Goal: Register for event/course: Sign up to attend an event or enroll in a course

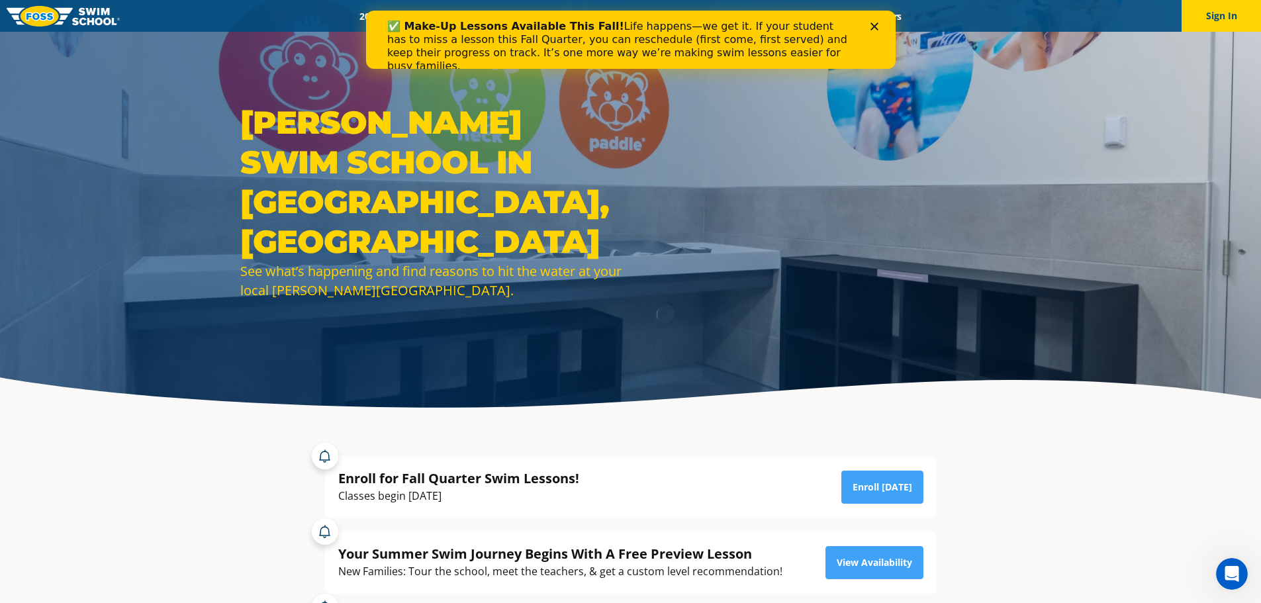
click at [878, 28] on div "Close" at bounding box center [876, 27] width 13 height 8
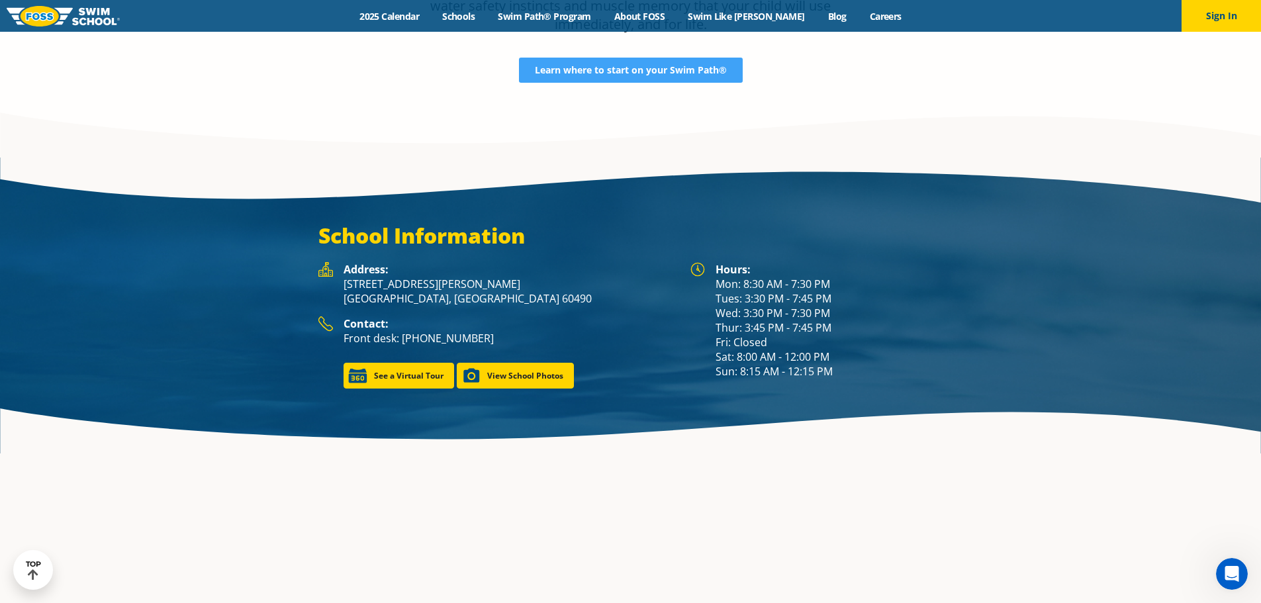
scroll to position [1835, 0]
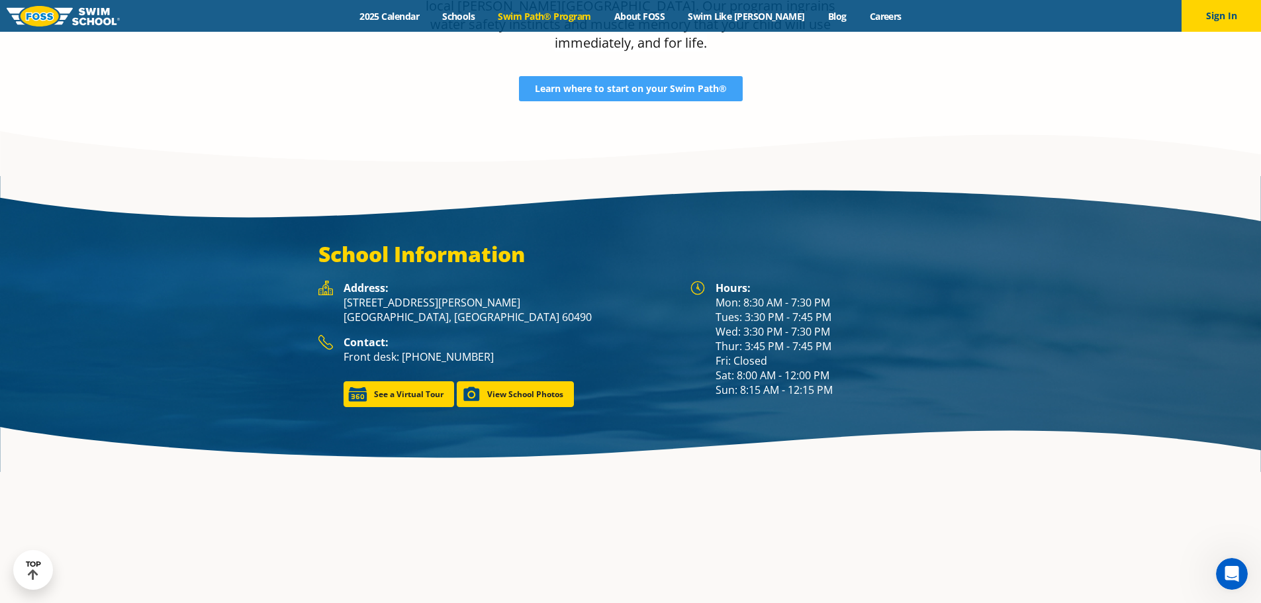
click at [548, 19] on link "Swim Path® Program" at bounding box center [544, 16] width 116 height 13
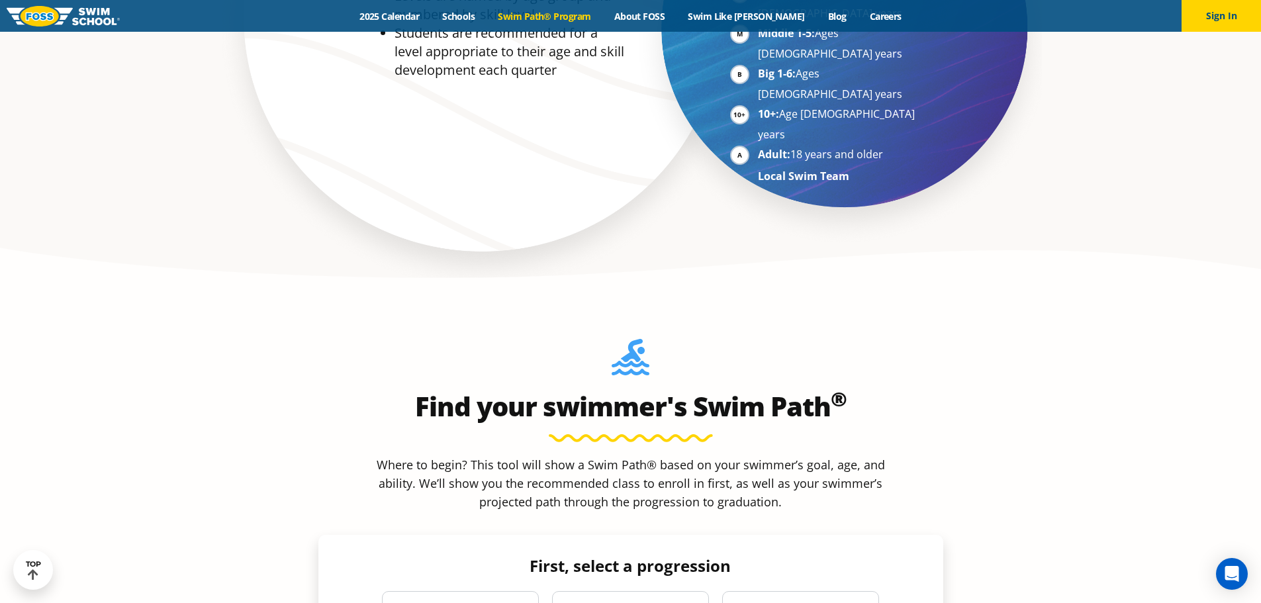
scroll to position [1191, 0]
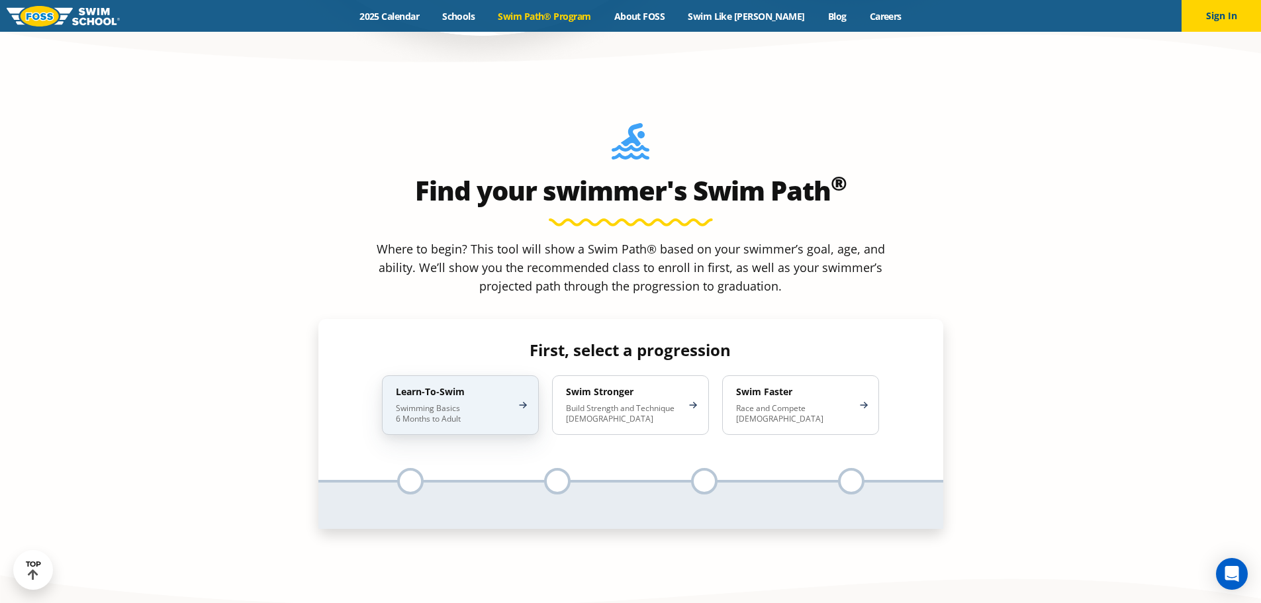
click at [523, 375] on div "Learn-To-Swim Swimming Basics 6 Months to Adult" at bounding box center [460, 405] width 157 height 60
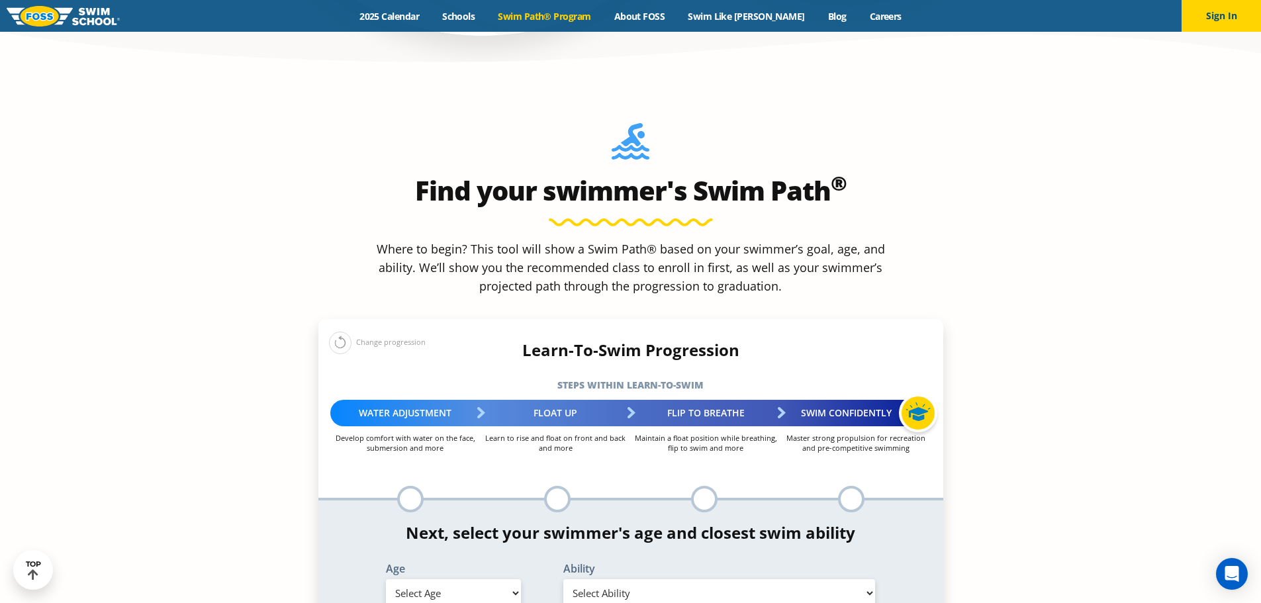
click at [456, 579] on select "Select Age 6 months - 1 year 1 year 2 years 3 years 4 years 5 years 6 years 7 y…" at bounding box center [453, 593] width 135 height 28
select select "1-year"
click at [386, 579] on select "Select Age 6 months - 1 year 1 year 2 years 3 years 4 years 5 years 6 years 7 y…" at bounding box center [453, 593] width 135 height 28
click at [651, 579] on select "Select Ability First in-water experience Comfortable with water poured over the…" at bounding box center [719, 593] width 312 height 28
select select "1-year-comfortable-with-water-poured-over-their-head-but-not-eyes-and-ears"
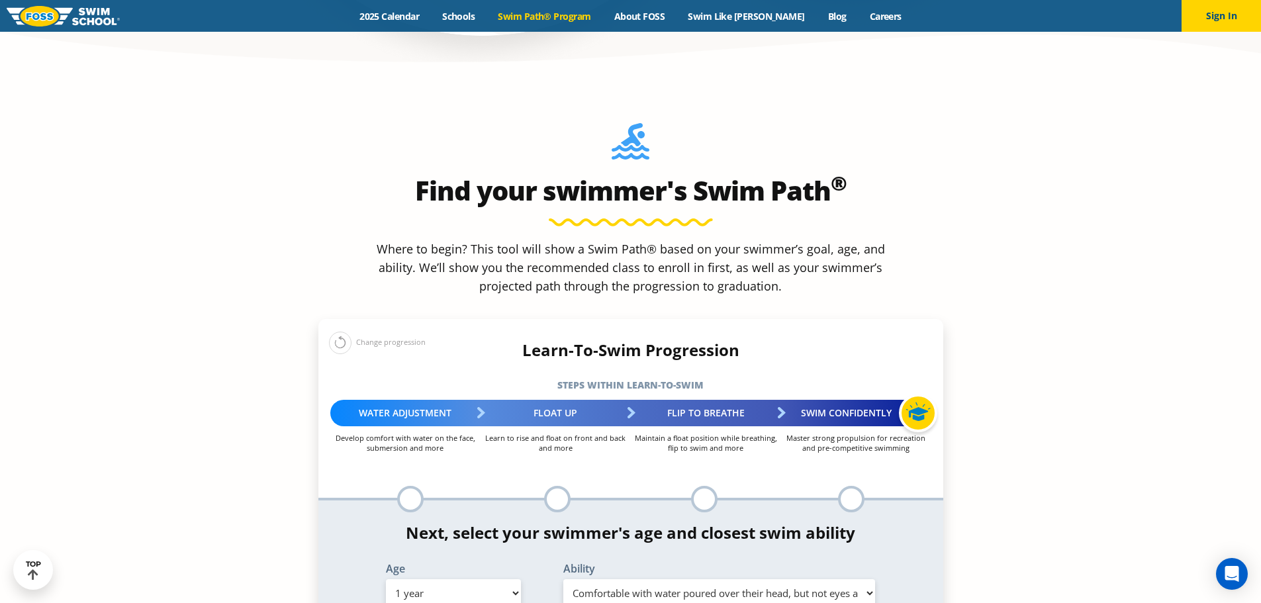
click at [563, 579] on select "Select Ability First in-water experience Comfortable with water poured over the…" at bounding box center [719, 593] width 312 height 28
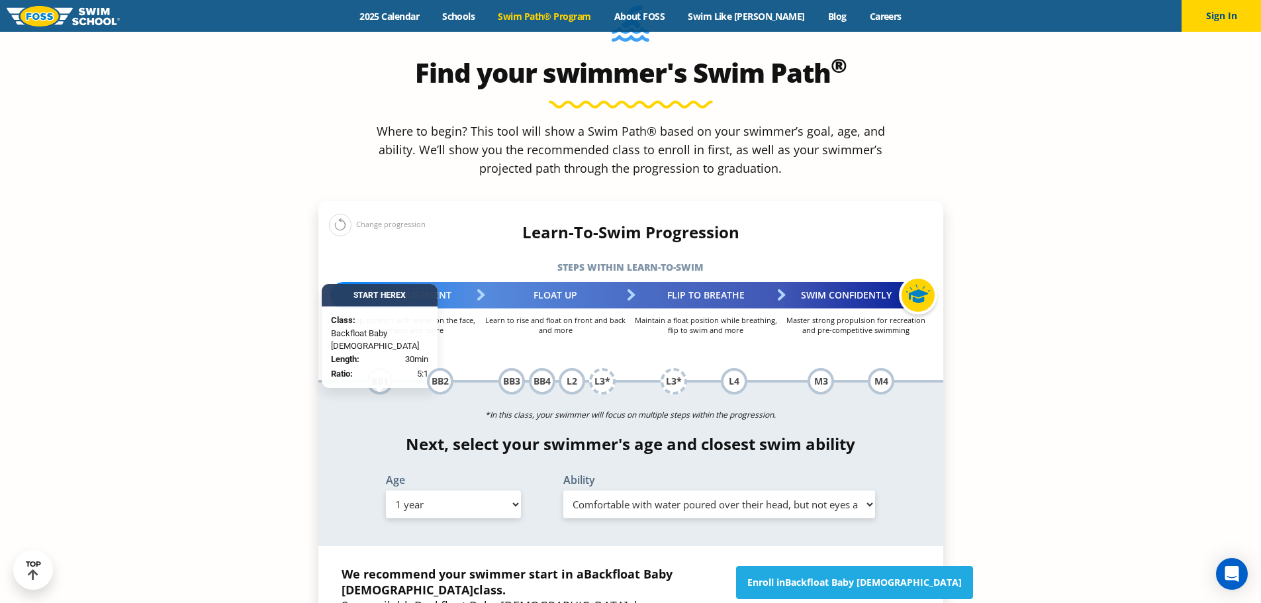
scroll to position [1324, 0]
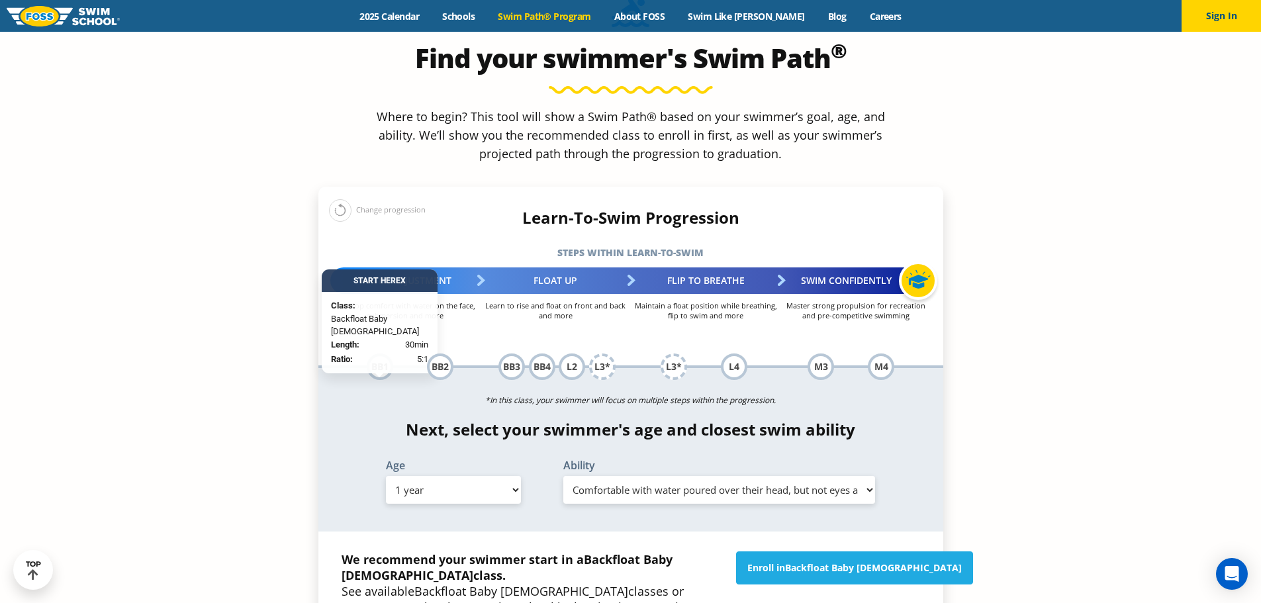
click at [514, 476] on select "Select Age 6 months - 1 year 1 year 2 years 3 years 4 years 5 years 6 years 7 y…" at bounding box center [453, 490] width 135 height 28
select select "4-years"
click at [386, 476] on select "Select Age 6 months - 1 year 1 year 2 years 3 years 4 years 5 years 6 years 7 y…" at bounding box center [453, 490] width 135 height 28
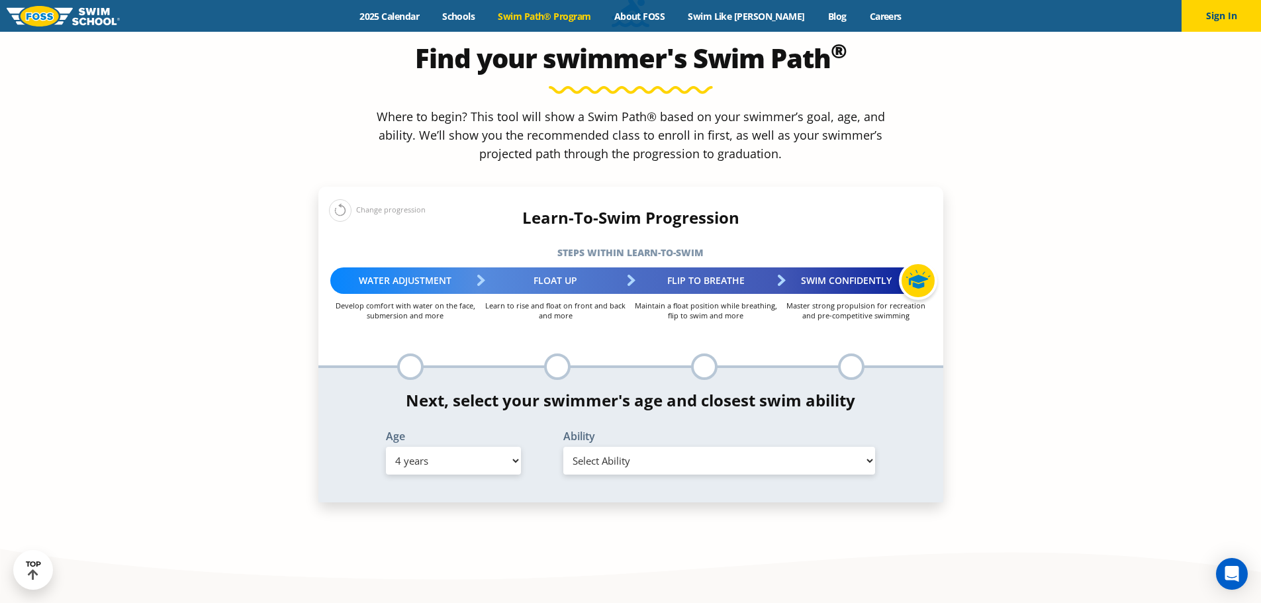
click at [677, 447] on select "Select Ability First in-water experience When in the water, reliant on a life j…" at bounding box center [719, 461] width 312 height 28
select select "4-years-uncomfortable-putting-face-in-the-water-andor-getting-water-on-ears-whi…"
click at [563, 447] on select "Select Ability First in-water experience When in the water, reliant on a life j…" at bounding box center [719, 461] width 312 height 28
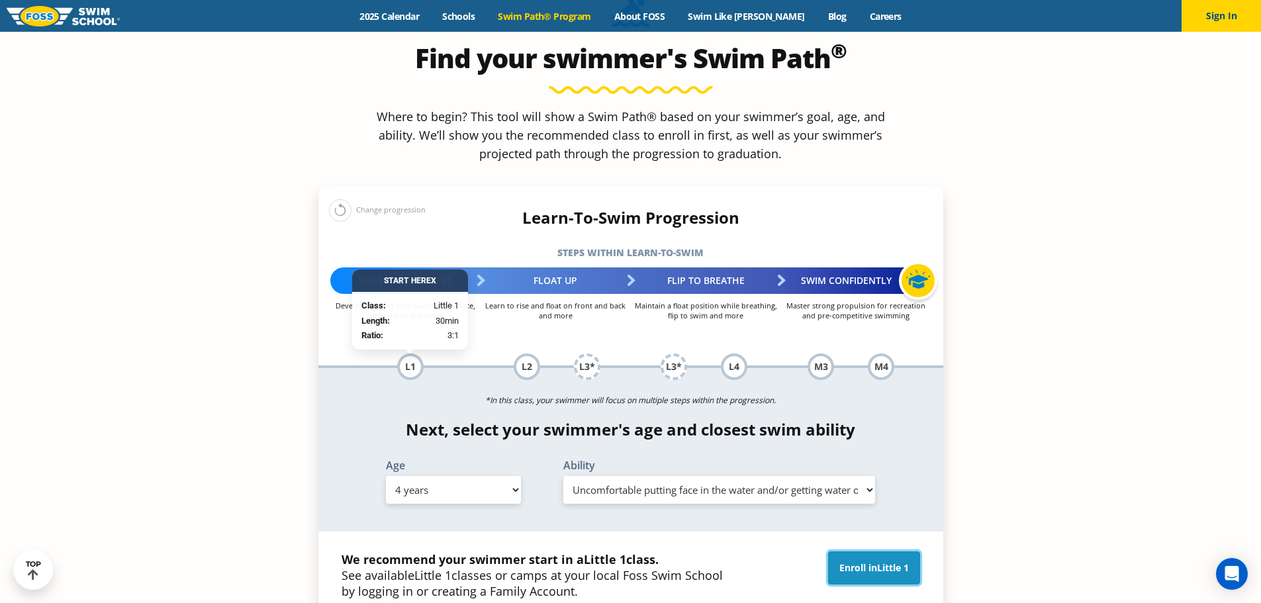
click at [858, 551] on link "Enroll in Little 1" at bounding box center [874, 567] width 92 height 33
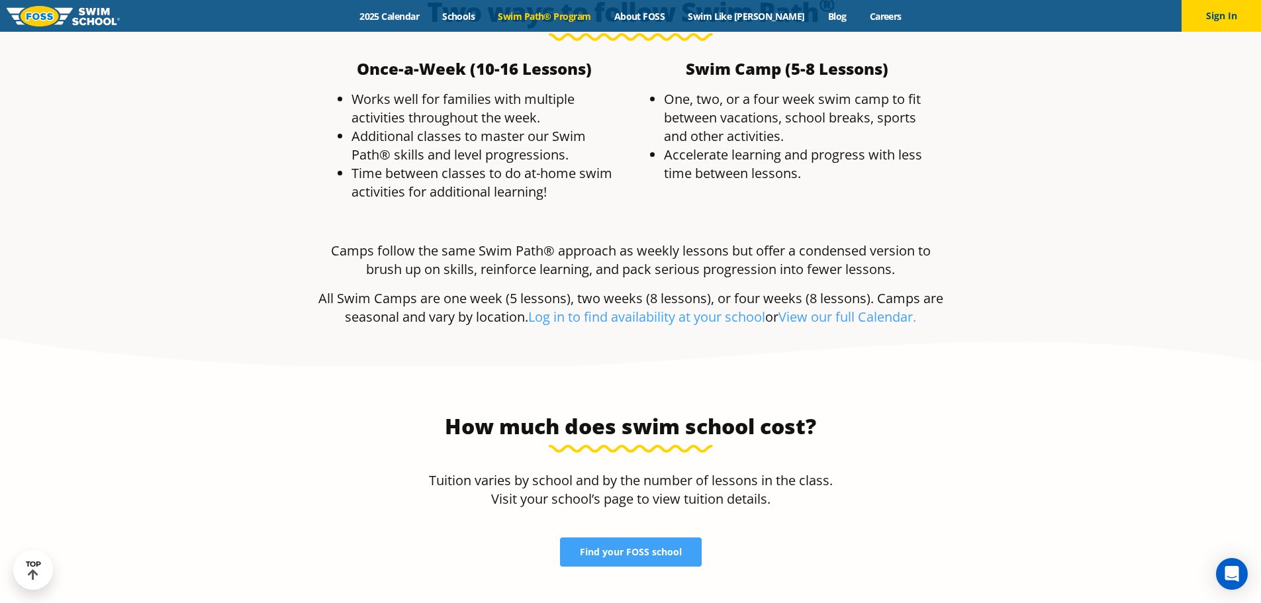
scroll to position [2647, 0]
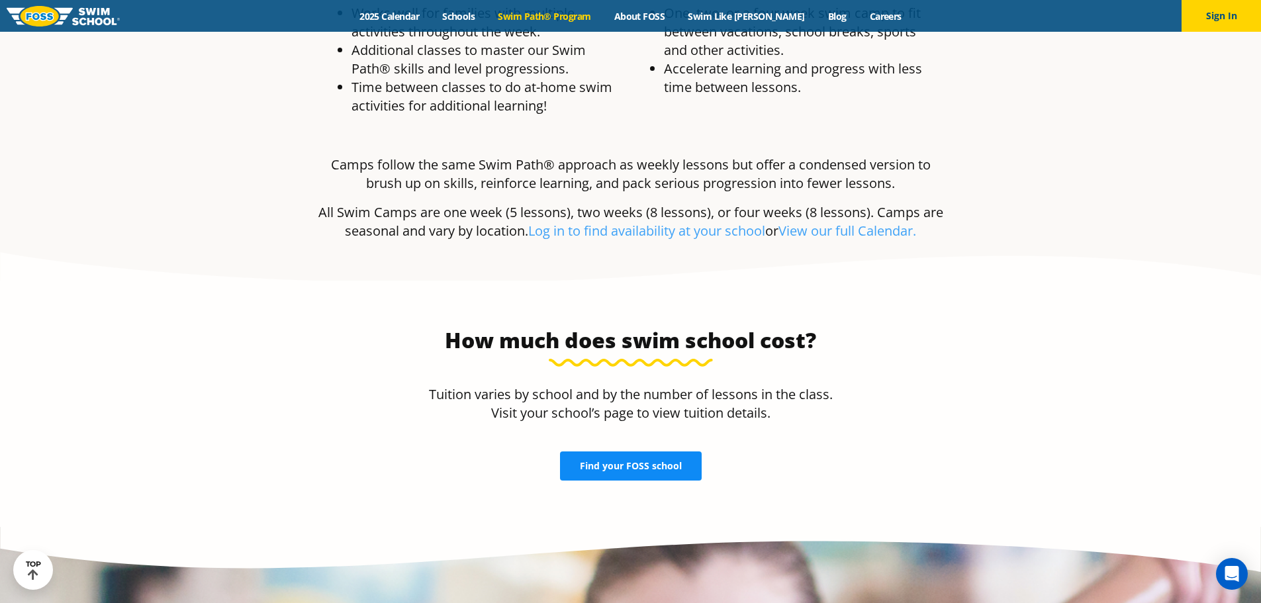
click at [661, 461] on span "Find your FOSS school" at bounding box center [631, 465] width 102 height 9
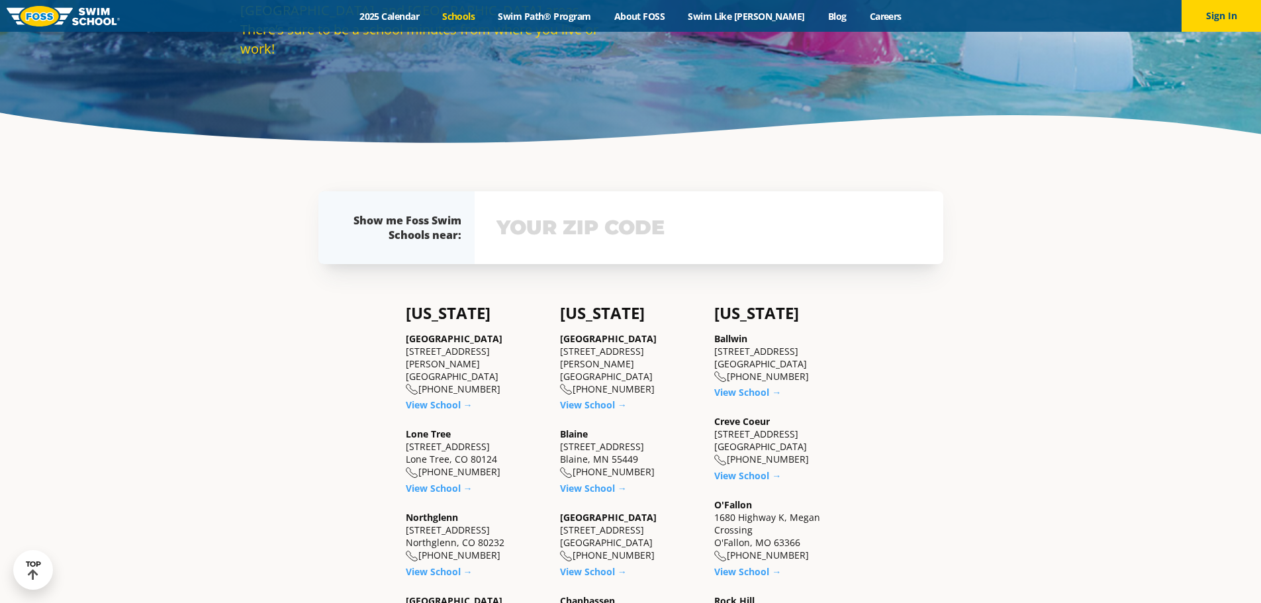
click at [614, 203] on div "View school & class schedule" at bounding box center [709, 227] width 469 height 73
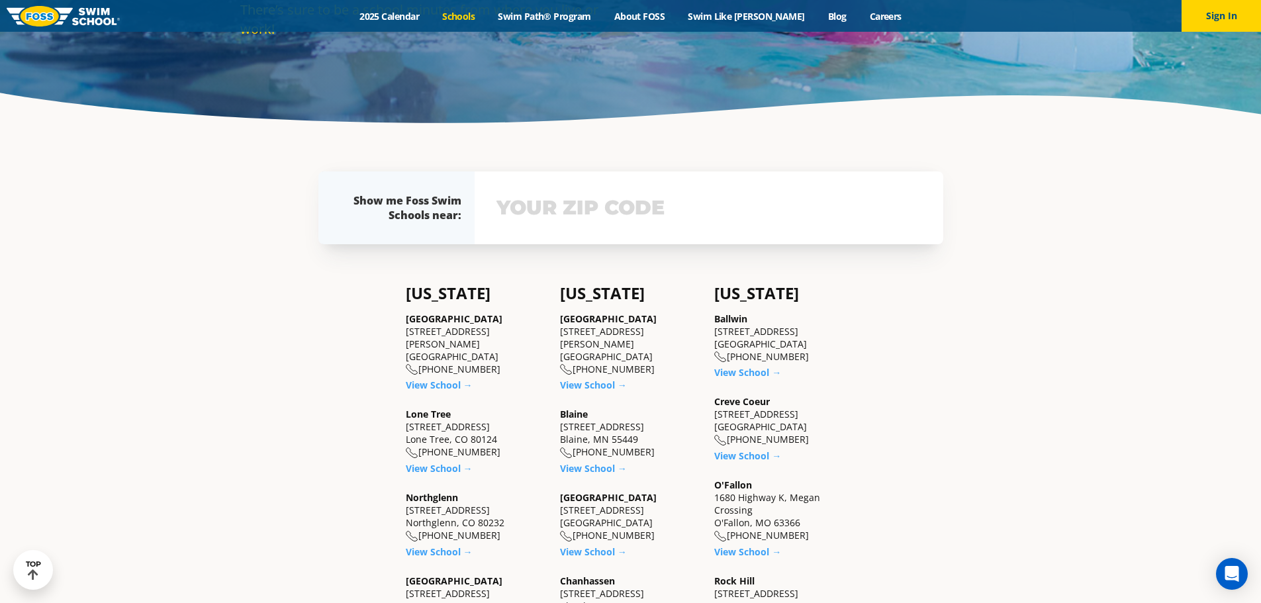
click at [612, 233] on div "View school & class schedule" at bounding box center [709, 207] width 469 height 73
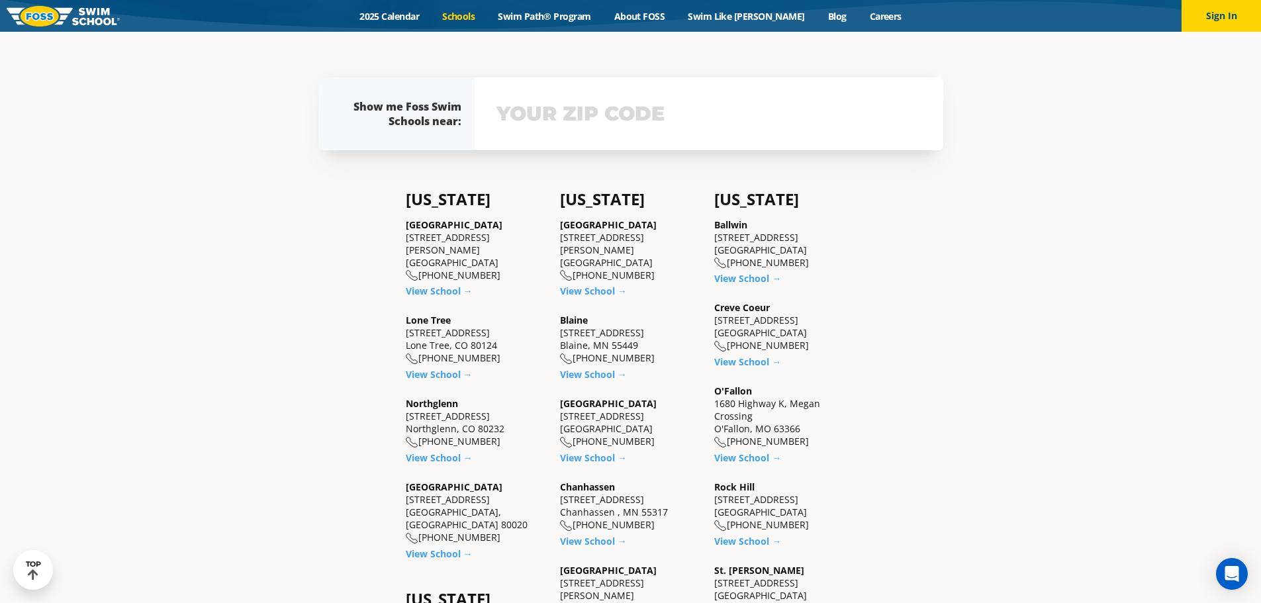
scroll to position [390, 0]
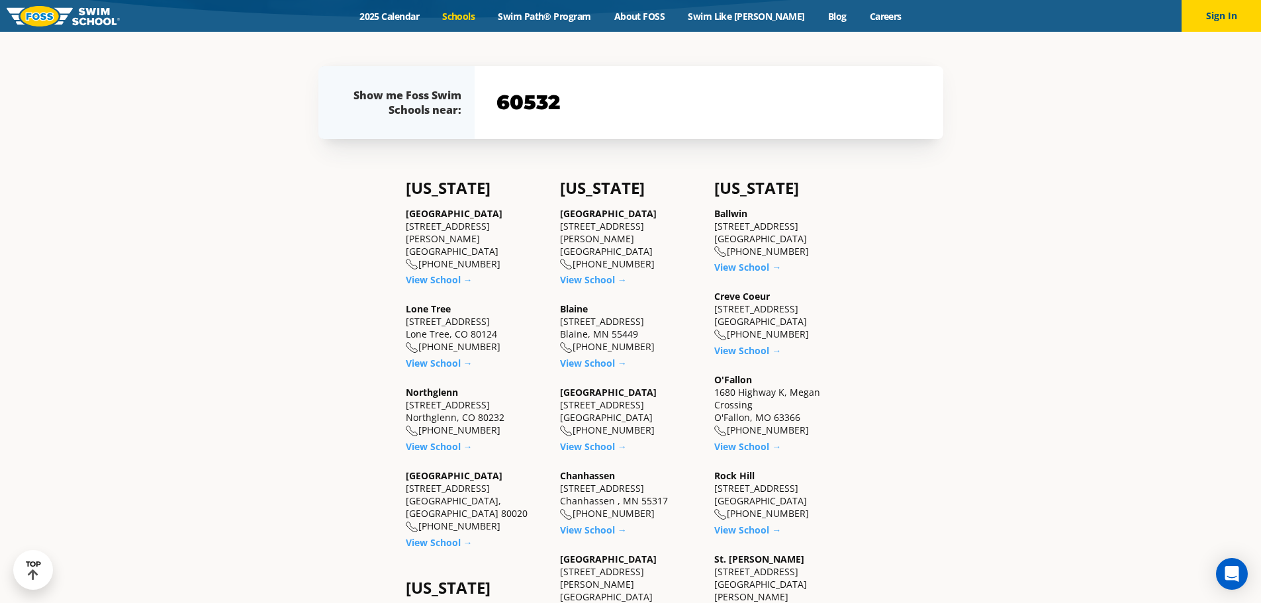
type input "60532"
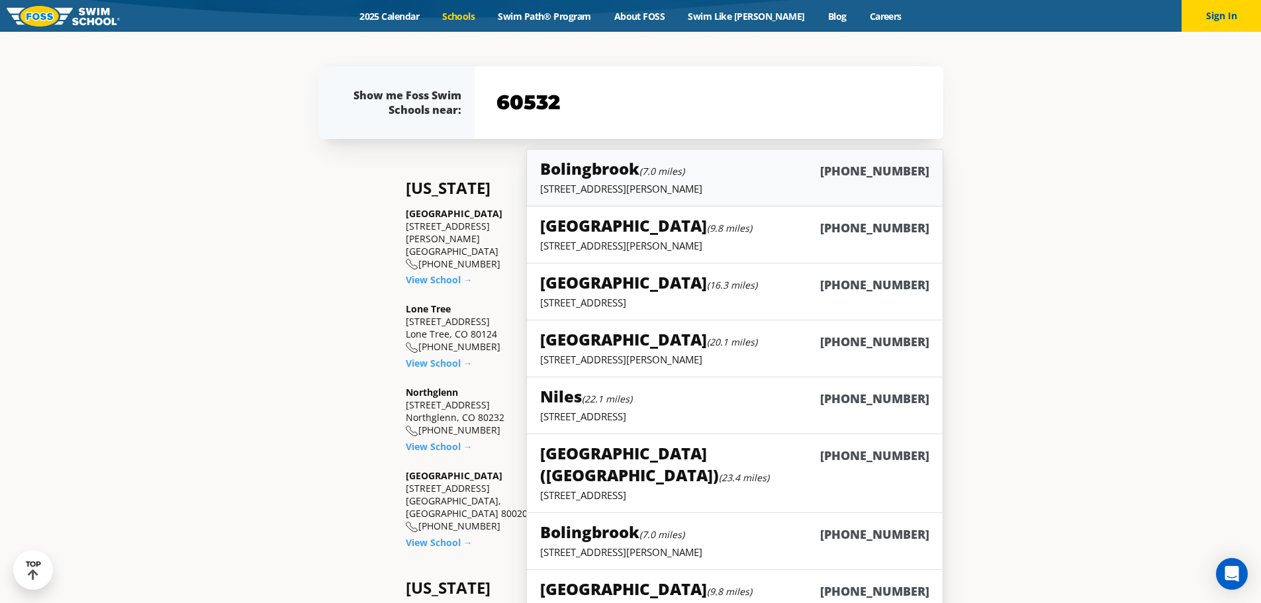
click at [778, 178] on div "Bolingbrook (7.0 miles) (630) 242-8600" at bounding box center [734, 170] width 389 height 24
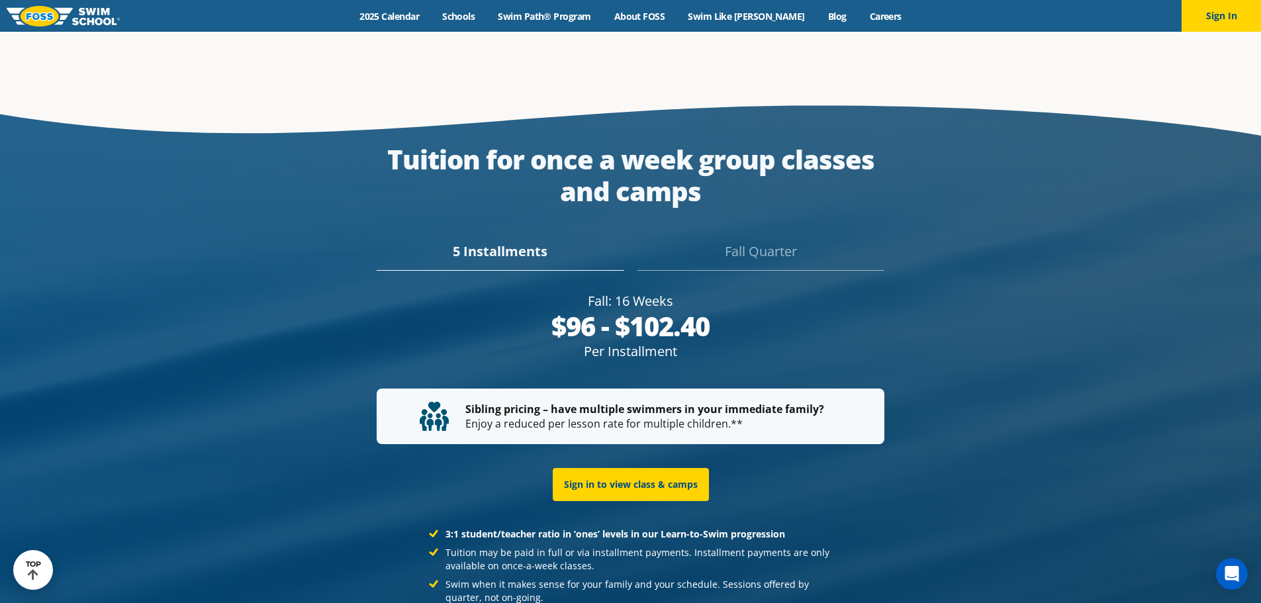
scroll to position [2563, 0]
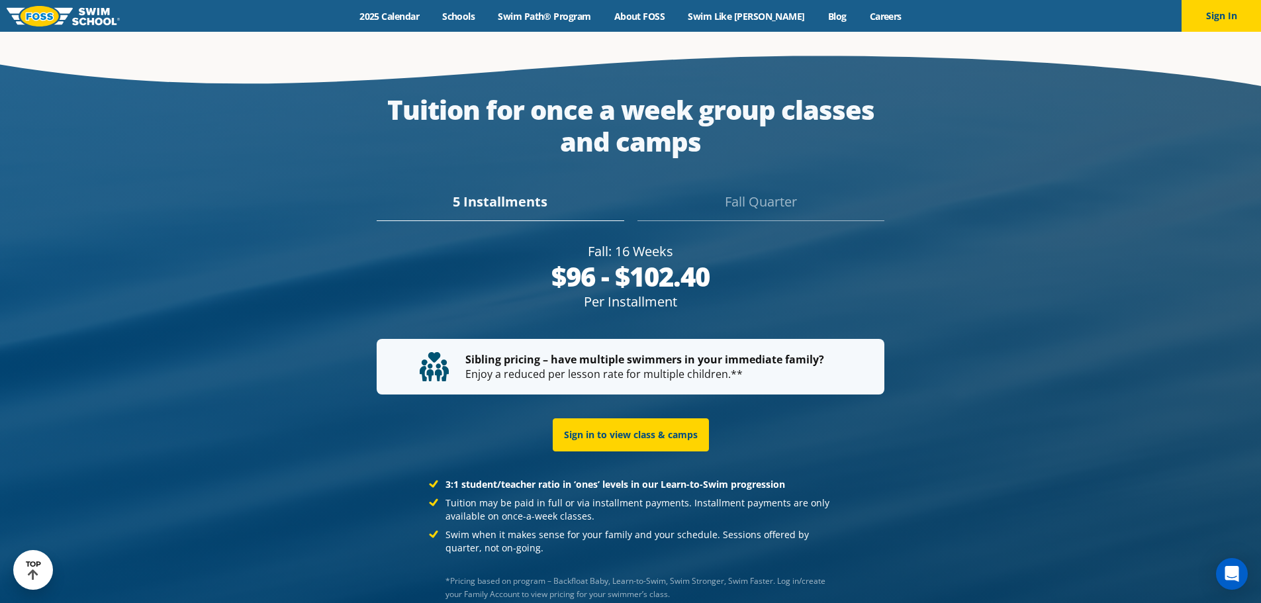
click at [639, 242] on div "Fall: 16 Weeks" at bounding box center [631, 251] width 508 height 19
drag, startPoint x: 559, startPoint y: 242, endPoint x: 726, endPoint y: 253, distance: 167.2
click at [726, 261] on div "$96 - $102.40" at bounding box center [631, 277] width 508 height 32
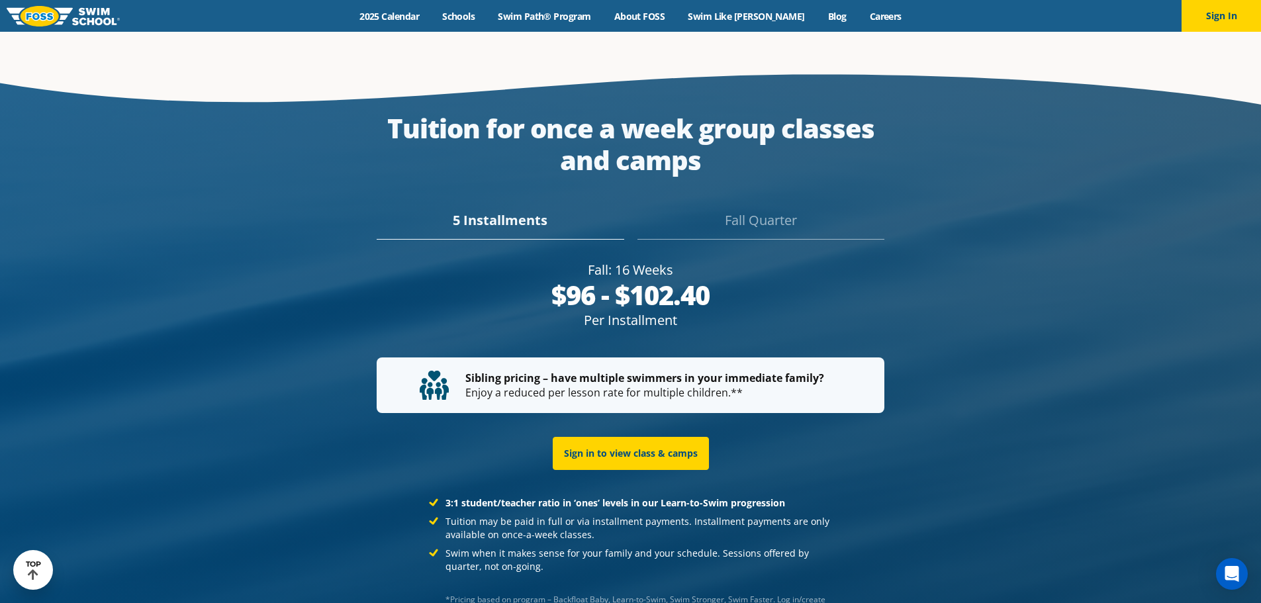
scroll to position [2600, 0]
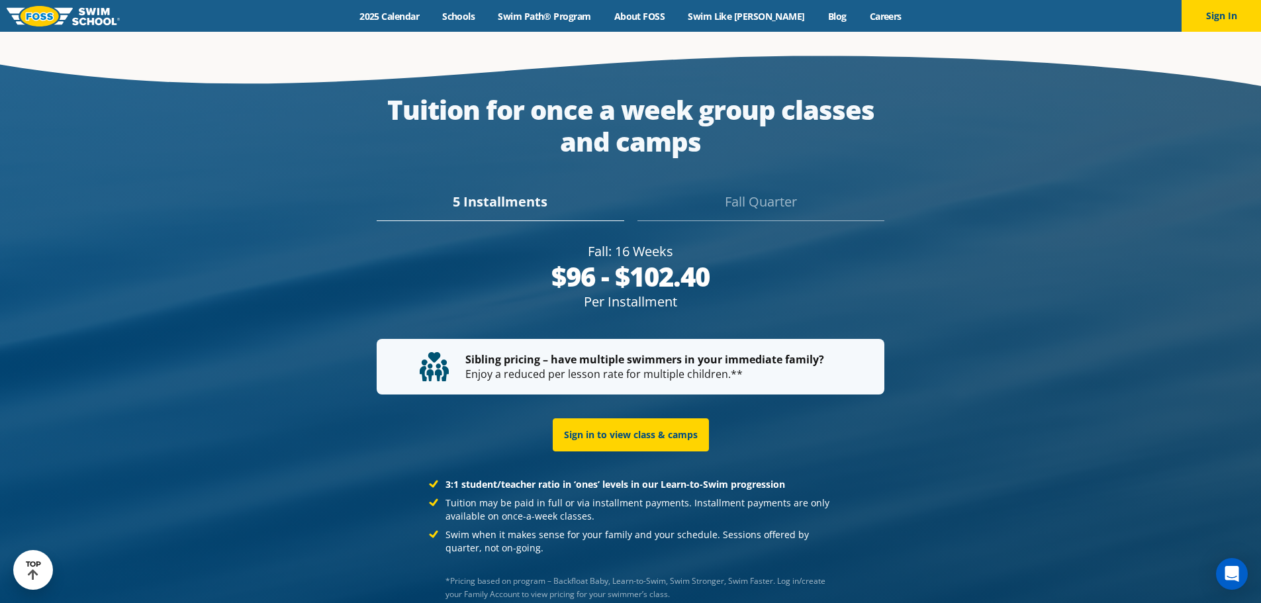
click at [962, 391] on div at bounding box center [630, 359] width 1261 height 635
click at [626, 261] on div "$96 - $102.40" at bounding box center [631, 277] width 508 height 32
click at [979, 345] on div at bounding box center [630, 359] width 1261 height 635
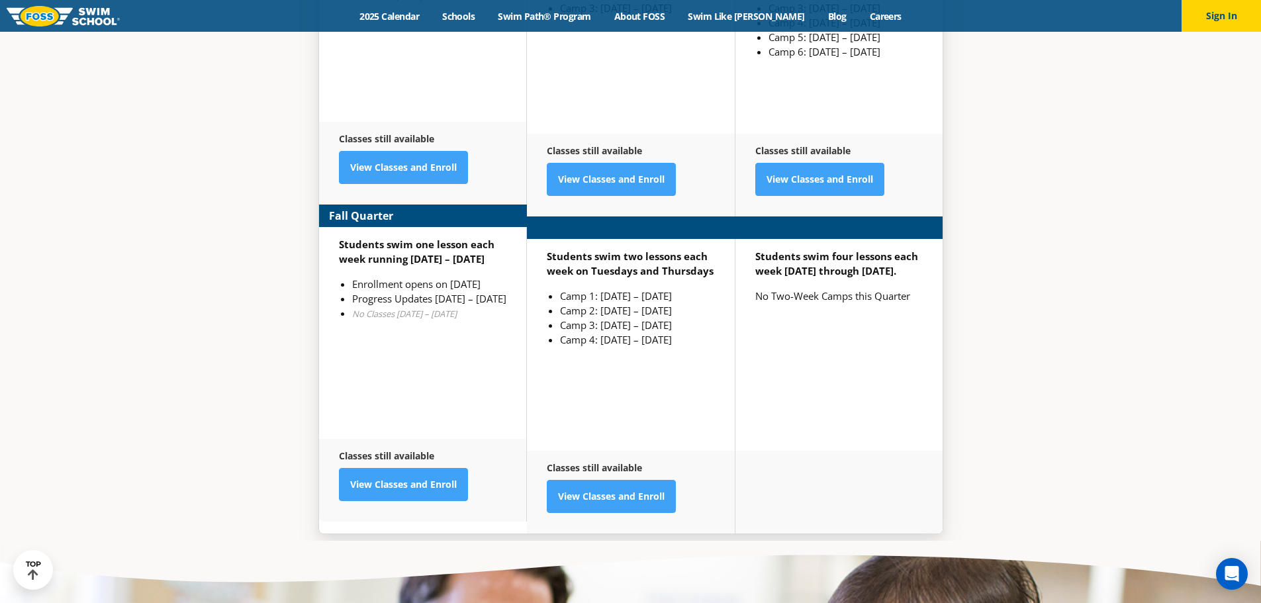
scroll to position [3526, 0]
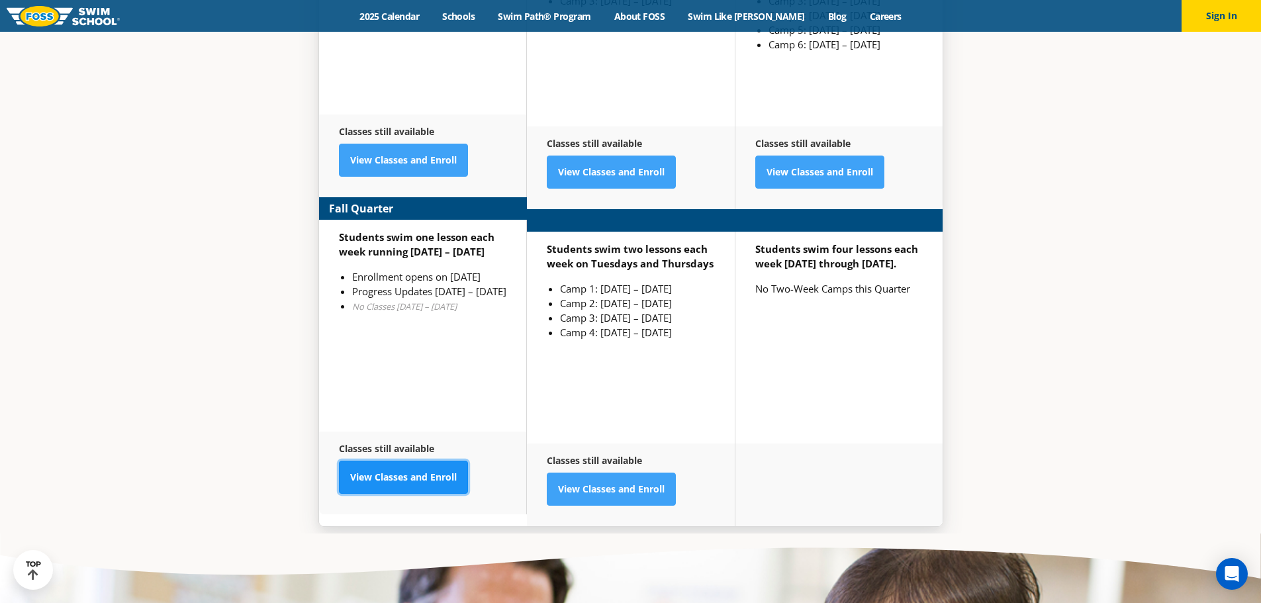
click at [425, 461] on link "View Classes and Enroll" at bounding box center [403, 477] width 129 height 33
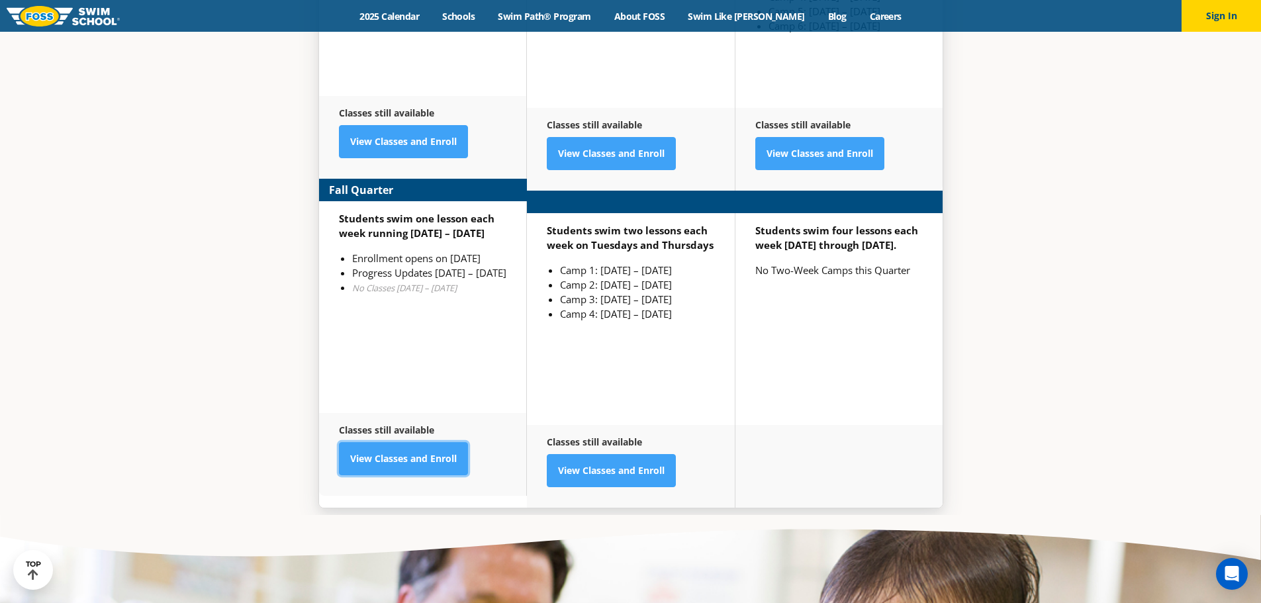
scroll to position [3489, 0]
